Goal: Navigation & Orientation: Find specific page/section

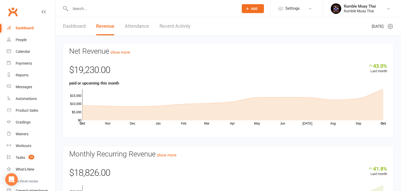
click at [70, 26] on link "Dashboard" at bounding box center [74, 26] width 23 height 18
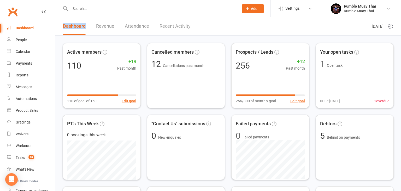
click at [109, 27] on link "Revenue" at bounding box center [105, 26] width 18 height 18
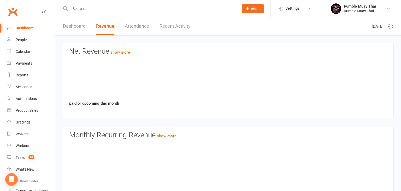
click at [109, 27] on link "Revenue" at bounding box center [105, 26] width 18 height 18
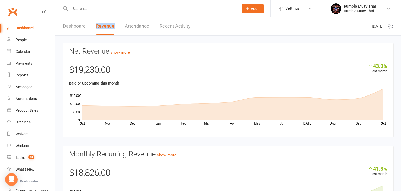
click at [75, 26] on link "Dashboard" at bounding box center [74, 26] width 23 height 18
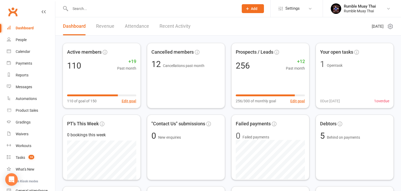
click at [106, 26] on link "Revenue" at bounding box center [105, 26] width 18 height 18
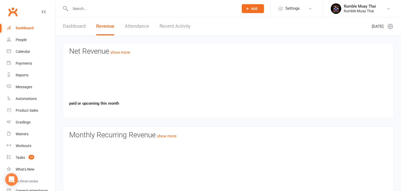
click at [106, 26] on link "Revenue" at bounding box center [105, 26] width 18 height 18
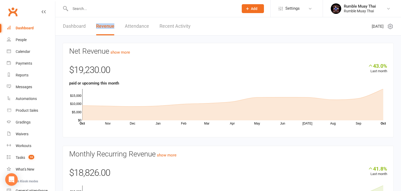
click at [131, 27] on link "Attendance" at bounding box center [137, 26] width 24 height 18
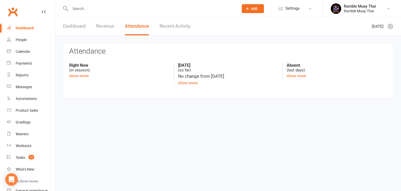
click at [131, 27] on link "Attendance" at bounding box center [137, 26] width 24 height 18
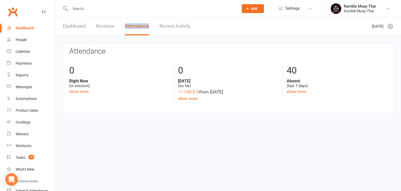
click at [68, 27] on link "Dashboard" at bounding box center [74, 26] width 23 height 18
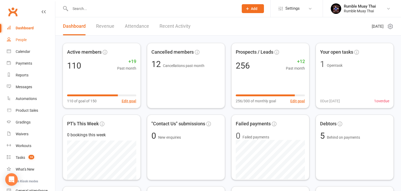
click at [20, 40] on div "People" at bounding box center [21, 40] width 11 height 4
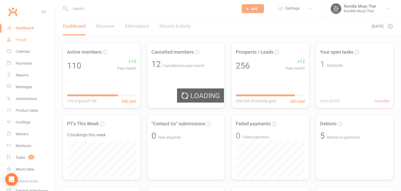
click at [20, 40] on div "Loading" at bounding box center [200, 95] width 401 height 191
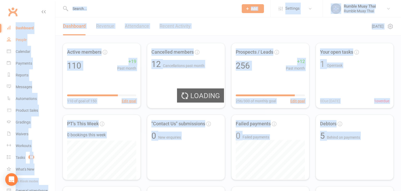
select select "100"
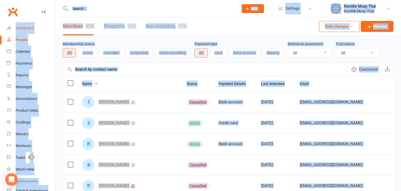
click at [24, 27] on div "Dashboard" at bounding box center [25, 28] width 18 height 4
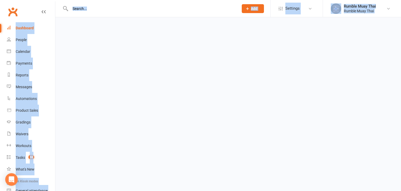
click at [24, 27] on div "Dashboard" at bounding box center [25, 28] width 18 height 4
